Goal: Transaction & Acquisition: Obtain resource

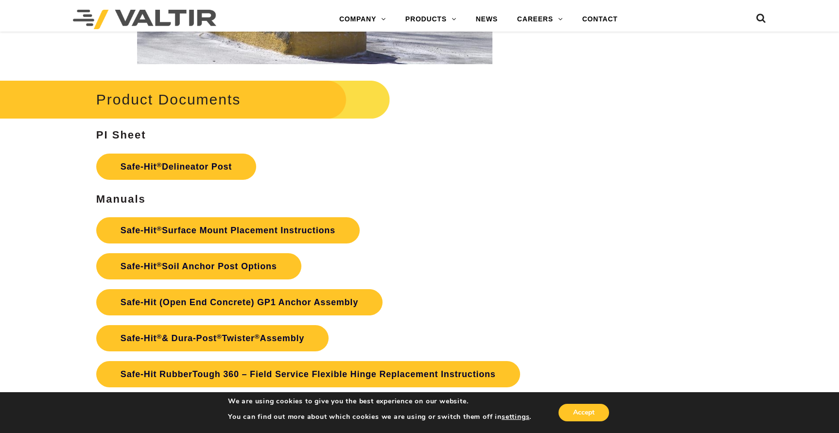
scroll to position [2138, 0]
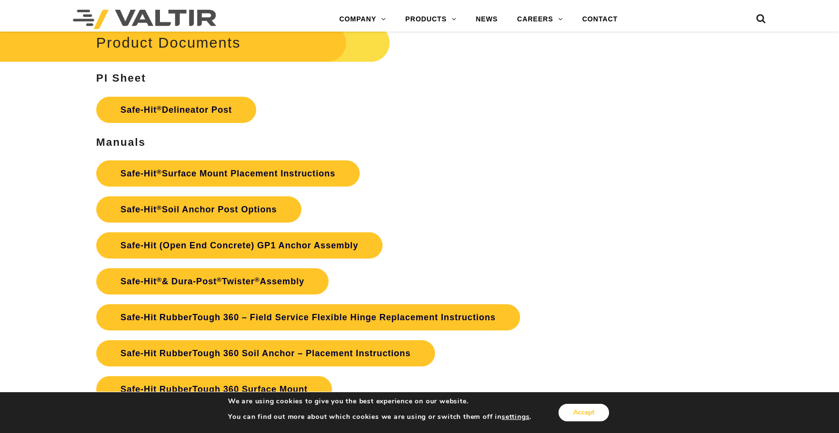
click at [599, 415] on button "Accept" at bounding box center [583, 412] width 51 height 17
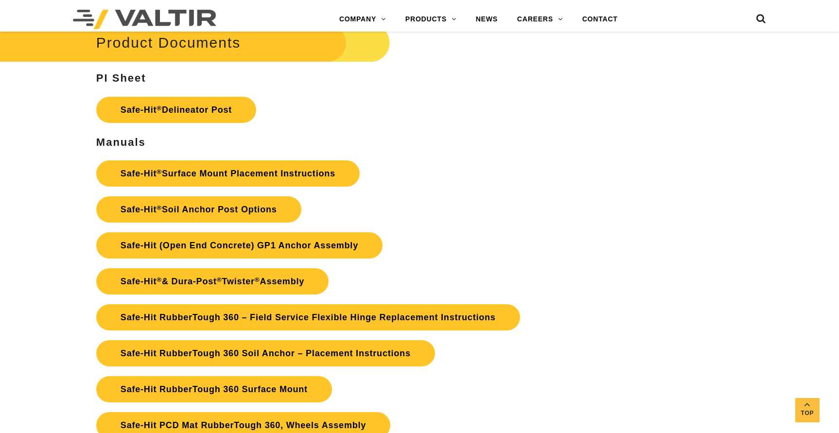
drag, startPoint x: 535, startPoint y: 117, endPoint x: 479, endPoint y: 164, distance: 72.8
drag, startPoint x: 443, startPoint y: 194, endPoint x: 430, endPoint y: 164, distance: 32.6
click at [430, 164] on p "Safe-Hit ® Surface Mount Placement Instructions Safe-Hit ® Soil Anchor Post Opt…" at bounding box center [314, 299] width 437 height 288
drag, startPoint x: 642, startPoint y: 161, endPoint x: 576, endPoint y: 155, distance: 66.4
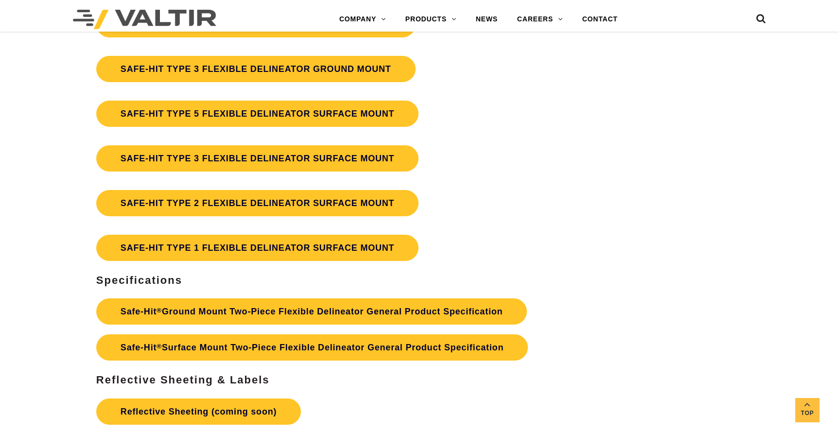
scroll to position [2770, 0]
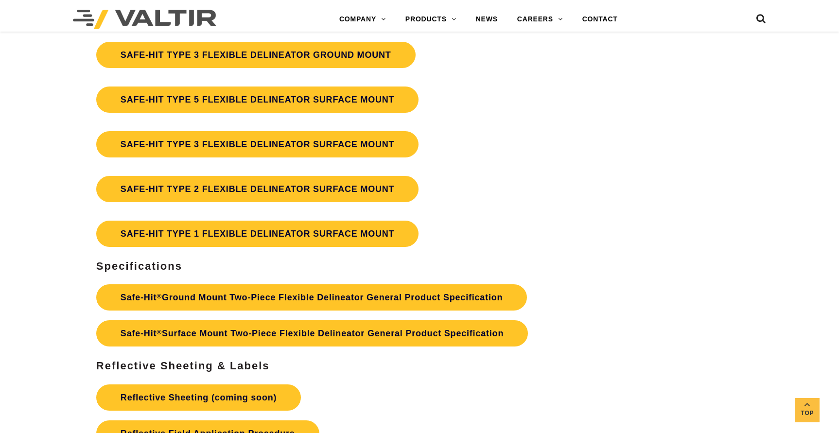
drag, startPoint x: 487, startPoint y: 151, endPoint x: 757, endPoint y: 152, distance: 270.2
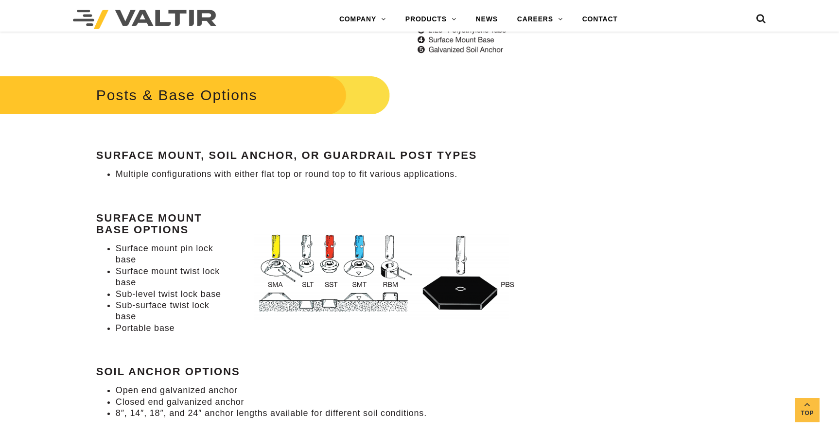
scroll to position [0, 0]
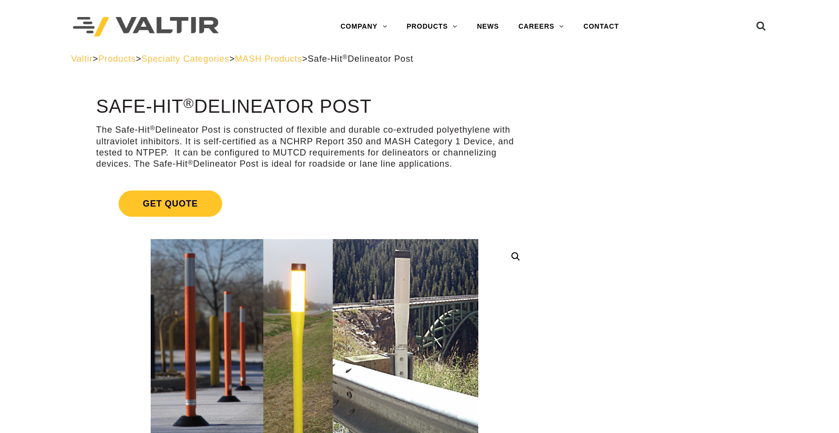
drag, startPoint x: 346, startPoint y: 282, endPoint x: 344, endPoint y: 74, distance: 208.0
drag, startPoint x: 548, startPoint y: 81, endPoint x: 552, endPoint y: 358, distance: 276.5
drag, startPoint x: 555, startPoint y: 115, endPoint x: 554, endPoint y: 105, distance: 10.3
drag, startPoint x: 554, startPoint y: 105, endPoint x: 272, endPoint y: 183, distance: 293.0
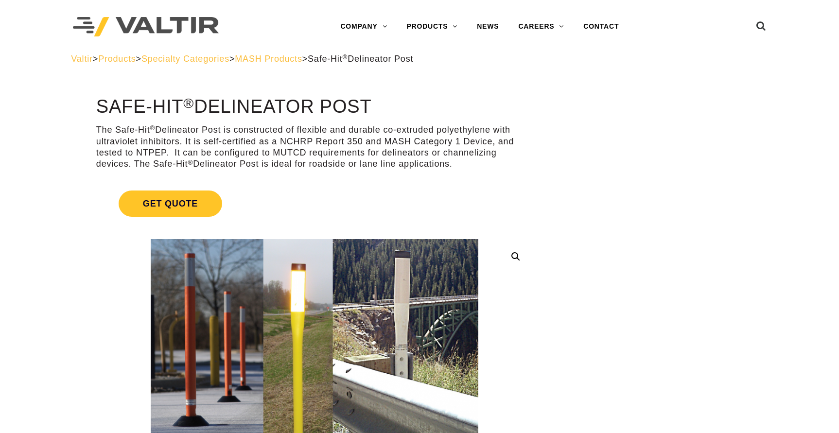
click at [272, 183] on link "Get Quote" at bounding box center [314, 204] width 437 height 50
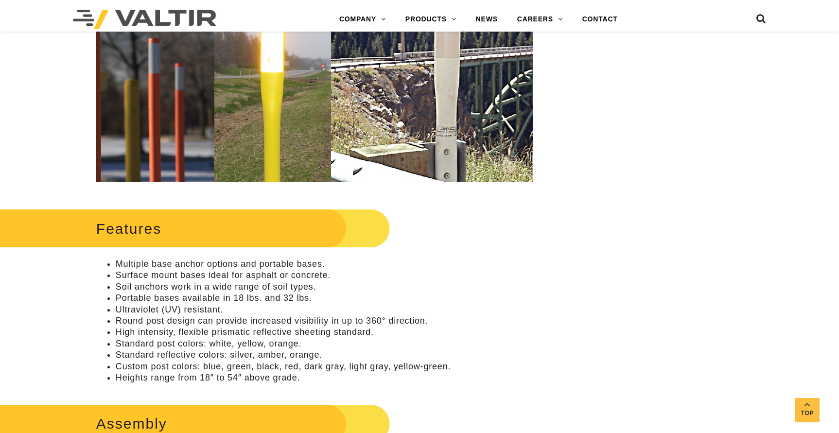
scroll to position [583, 0]
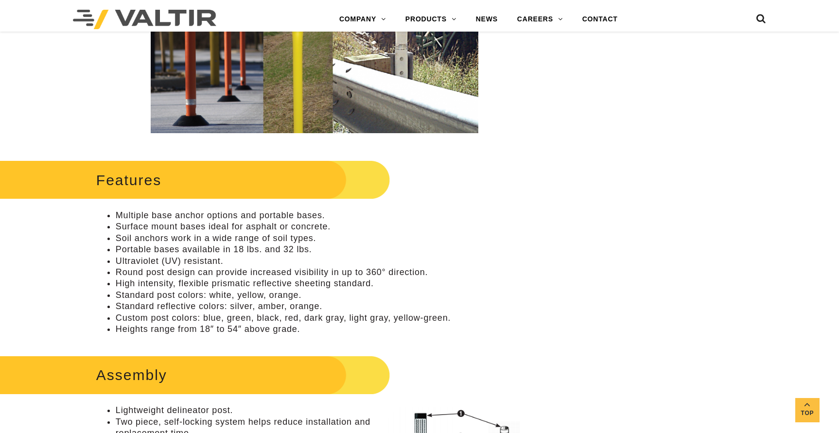
drag, startPoint x: 537, startPoint y: 190, endPoint x: 508, endPoint y: 185, distance: 29.6
click at [508, 185] on div "Features Multiple base anchor options and portable bases. Surface mount bases i…" at bounding box center [314, 245] width 437 height 177
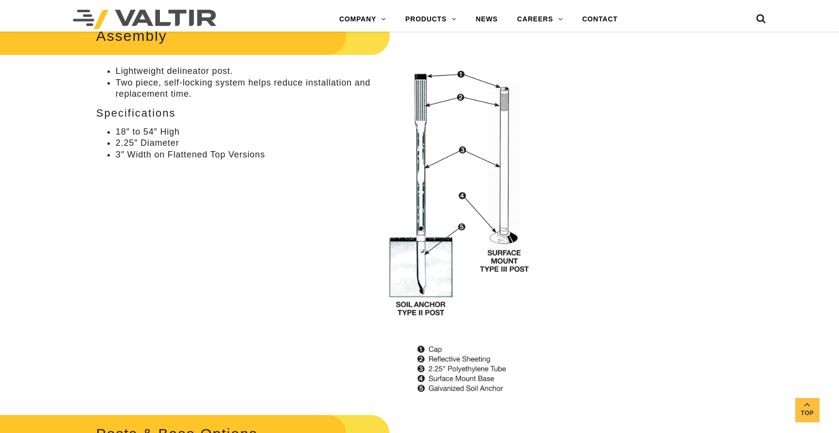
scroll to position [923, 0]
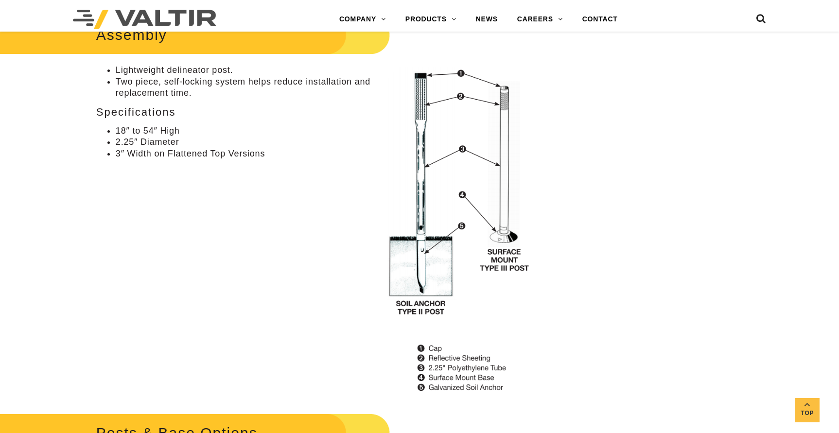
drag, startPoint x: 33, startPoint y: 186, endPoint x: 599, endPoint y: 51, distance: 581.5
drag, startPoint x: 599, startPoint y: 51, endPoint x: 72, endPoint y: 154, distance: 536.8
drag, startPoint x: 72, startPoint y: 154, endPoint x: 592, endPoint y: 173, distance: 520.8
drag, startPoint x: 592, startPoint y: 173, endPoint x: 585, endPoint y: 158, distance: 16.1
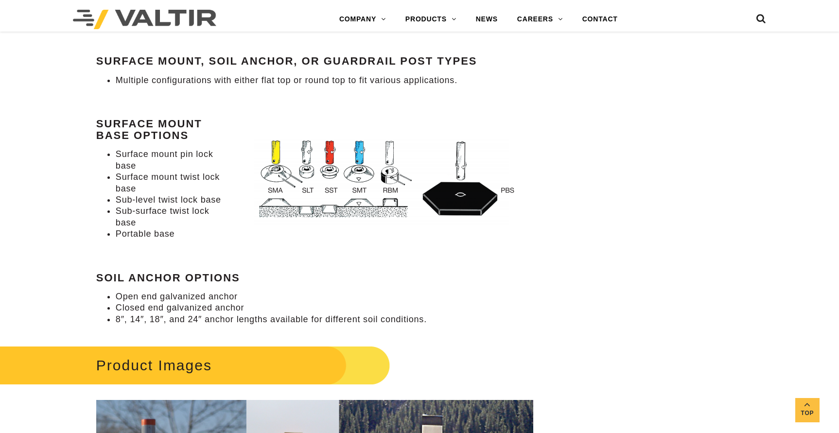
scroll to position [1361, 0]
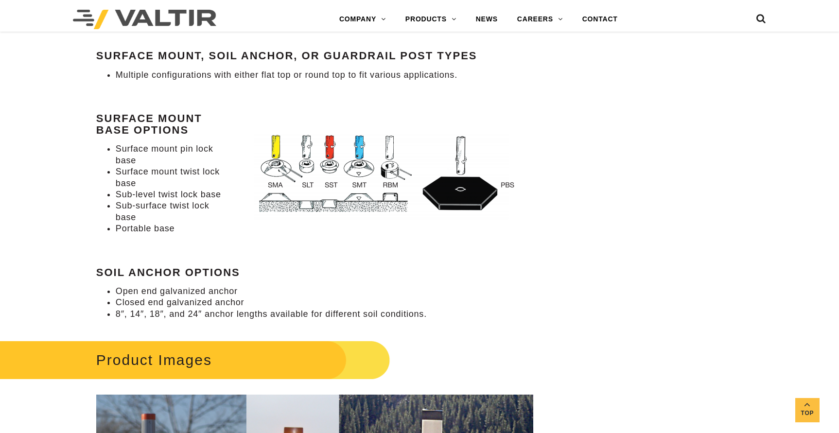
drag, startPoint x: 627, startPoint y: 138, endPoint x: 576, endPoint y: 115, distance: 55.7
drag, startPoint x: 625, startPoint y: 84, endPoint x: 588, endPoint y: 84, distance: 37.4
